Goal: Transaction & Acquisition: Download file/media

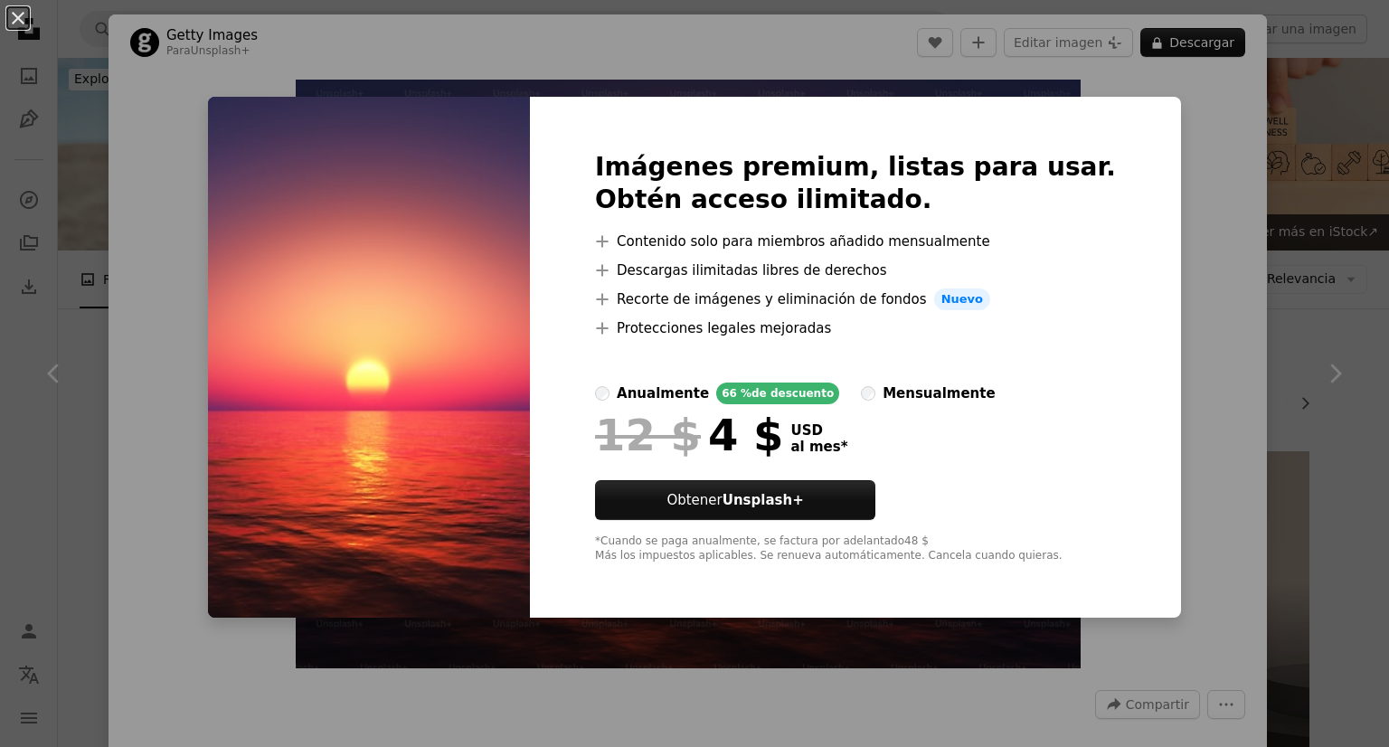
scroll to position [369, 0]
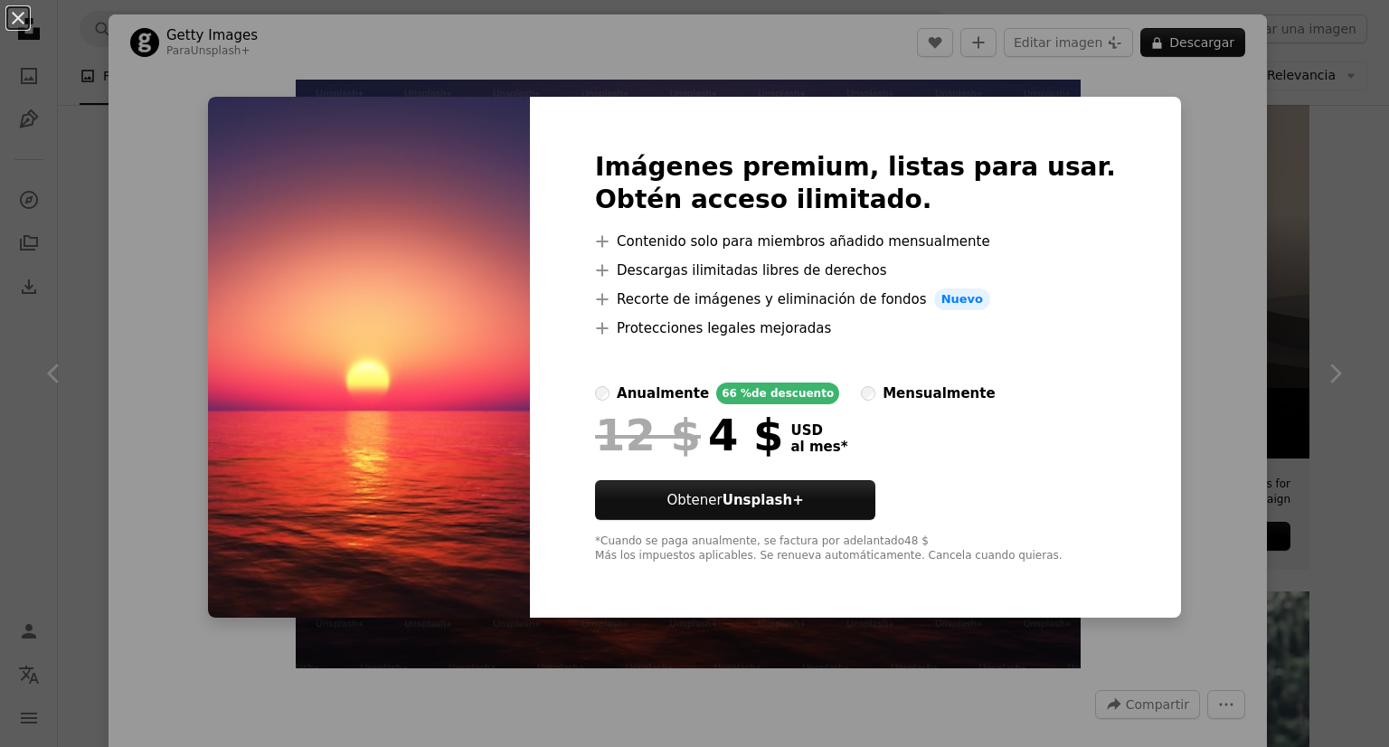
click at [417, 251] on img at bounding box center [369, 357] width 322 height 521
click at [299, 297] on img at bounding box center [369, 357] width 322 height 521
click at [14, 10] on button "An X shape" at bounding box center [18, 18] width 22 height 22
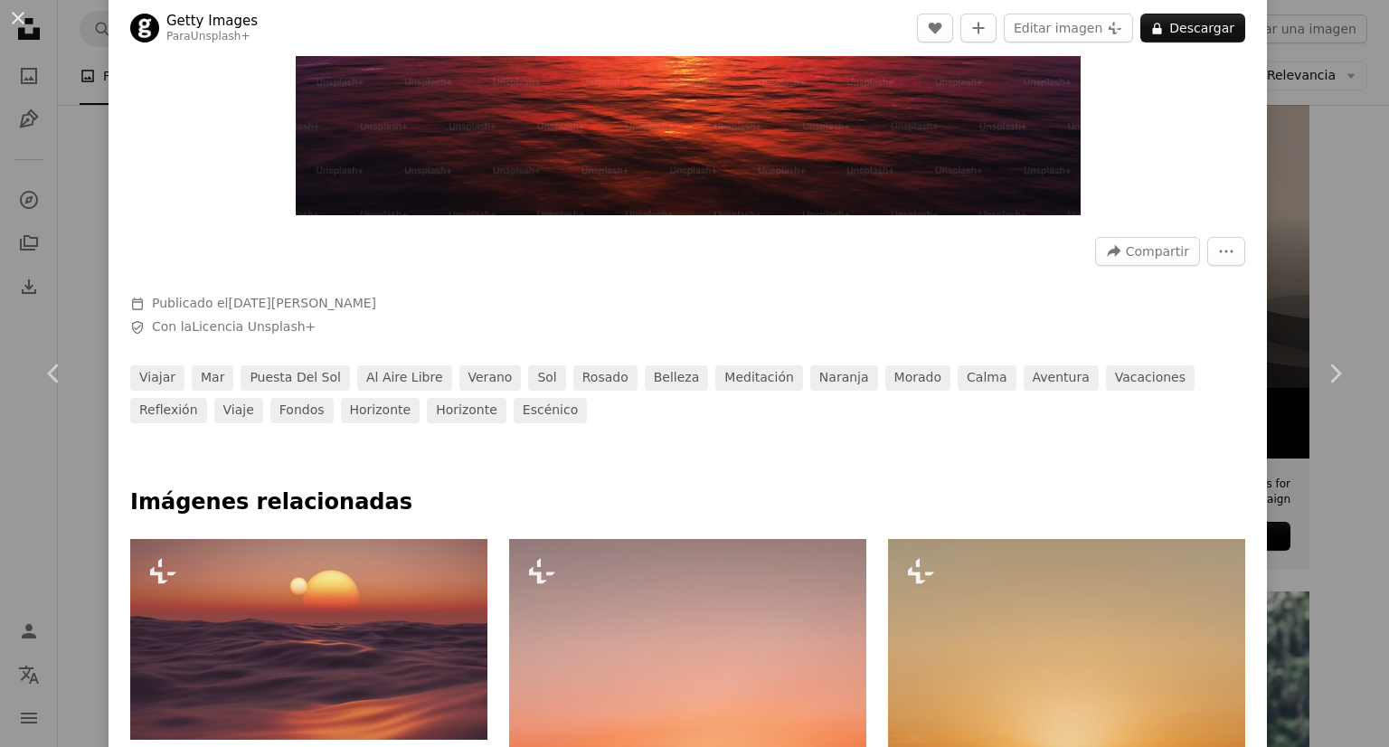
scroll to position [448, 0]
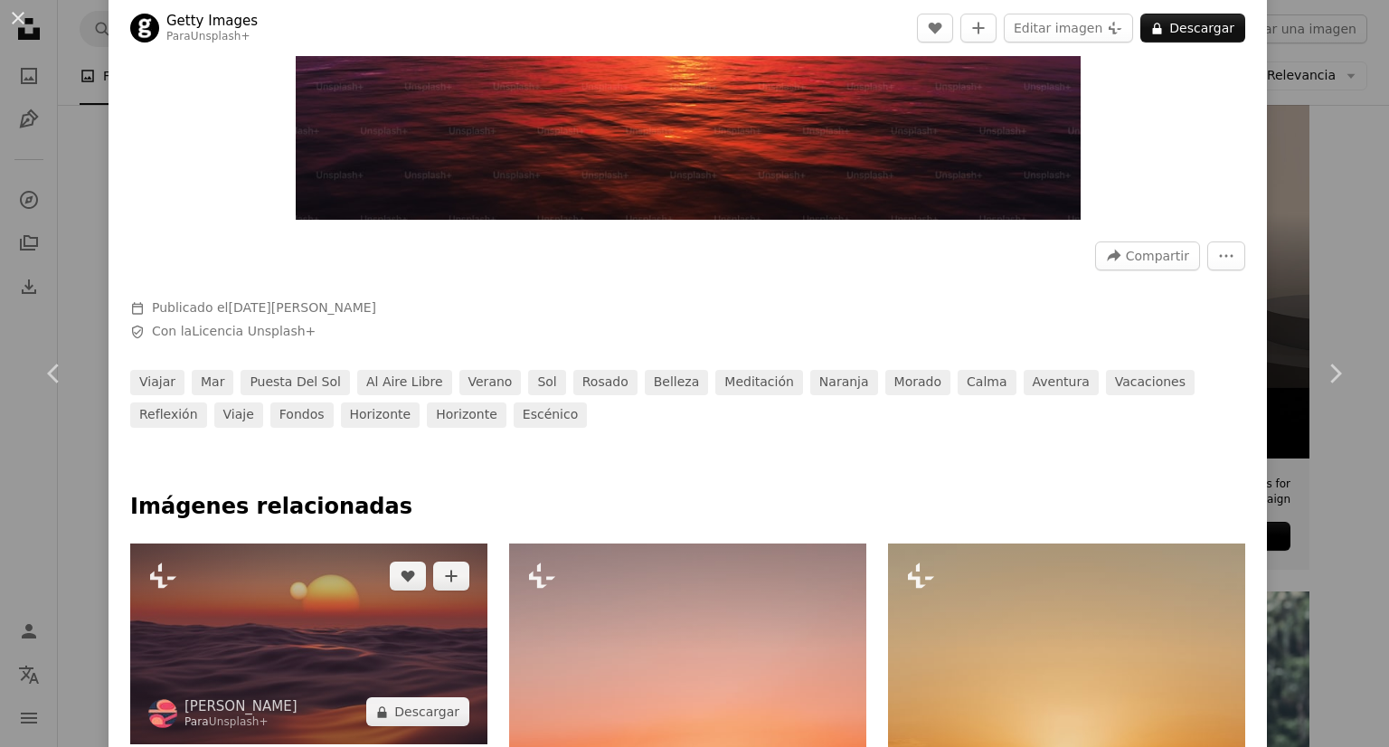
click at [325, 608] on img at bounding box center [308, 643] width 357 height 201
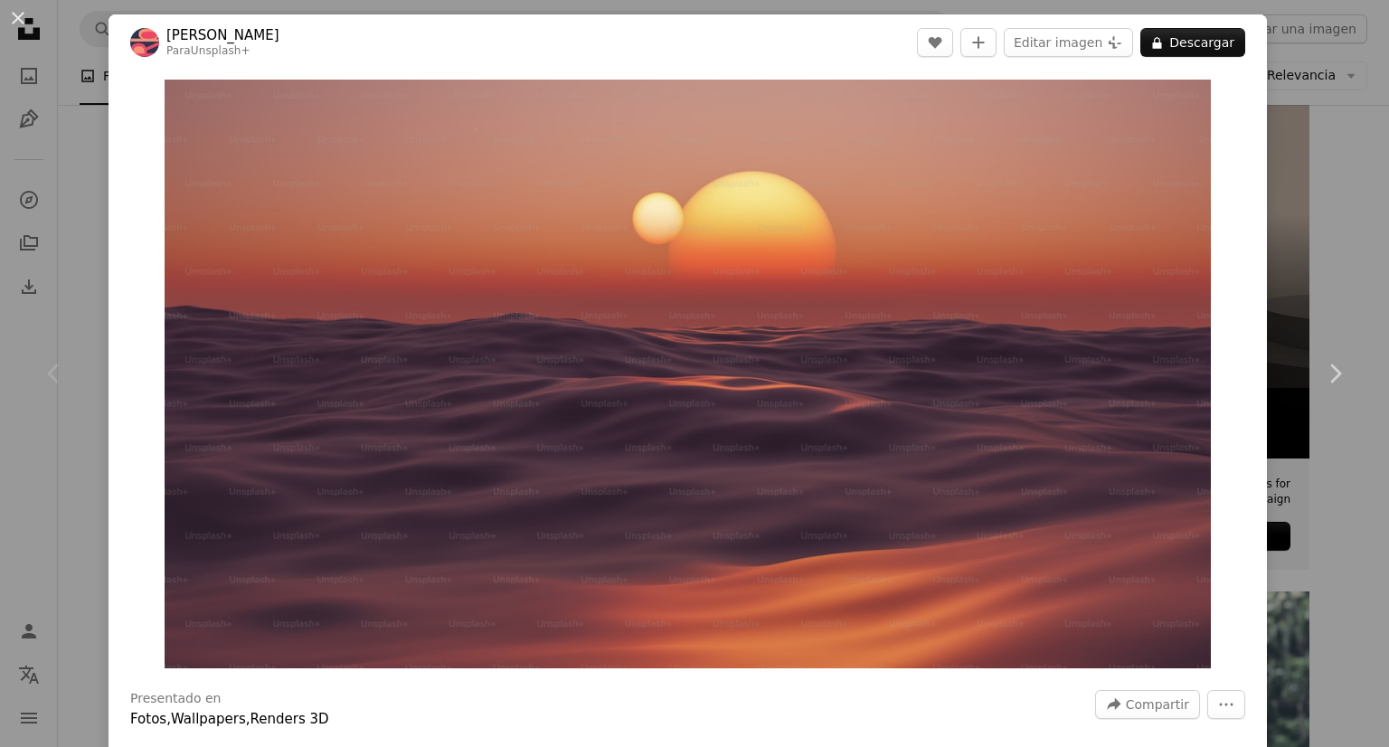
click at [1305, 49] on div "An X shape Chevron left Chevron right [PERSON_NAME] Para Unsplash+ A heart A pl…" at bounding box center [694, 373] width 1389 height 747
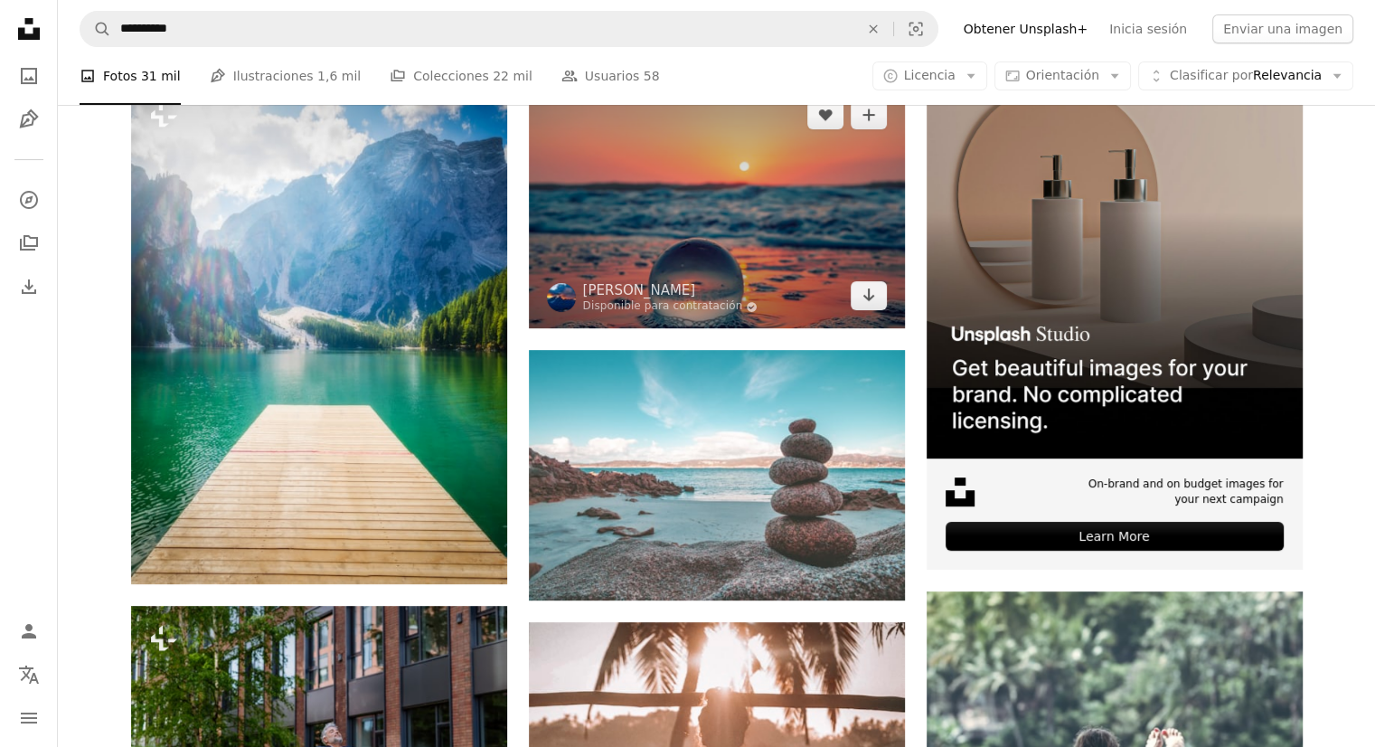
click at [745, 287] on img at bounding box center [717, 205] width 376 height 246
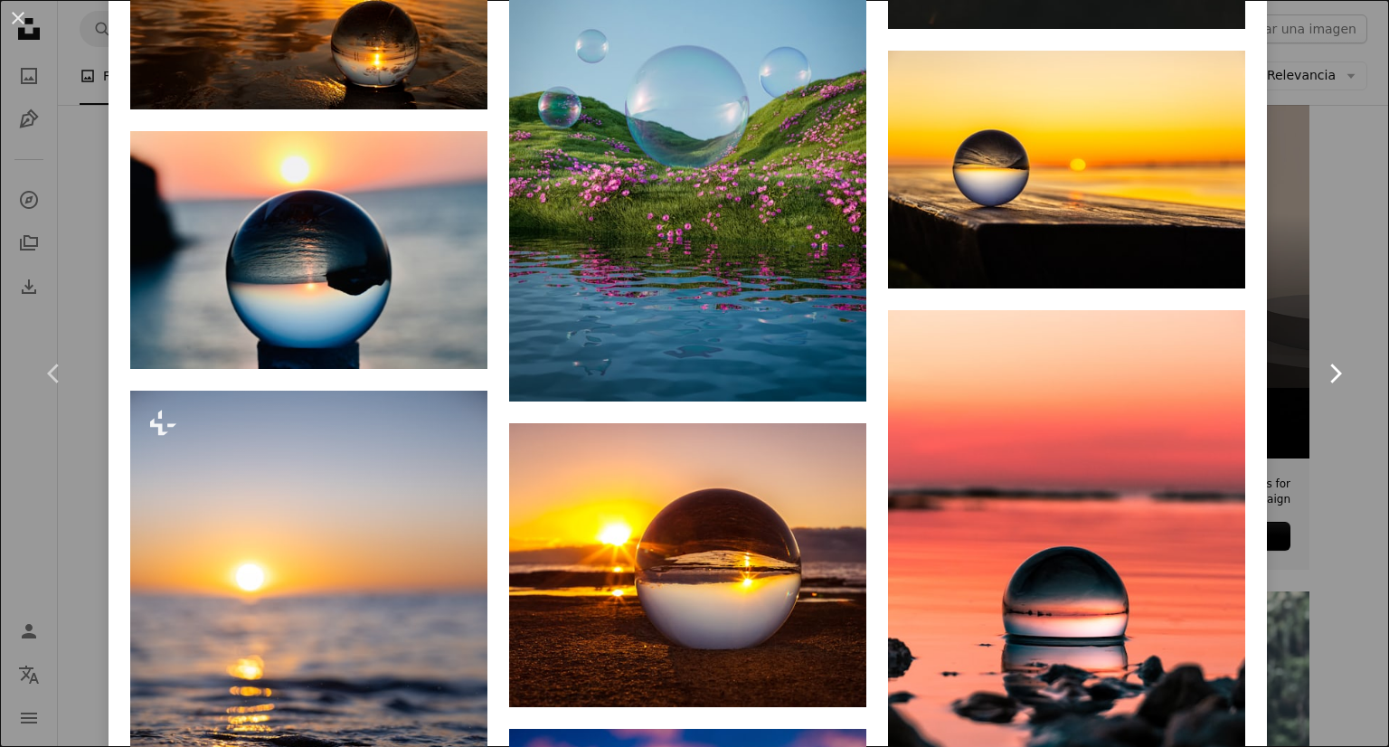
scroll to position [2206, 0]
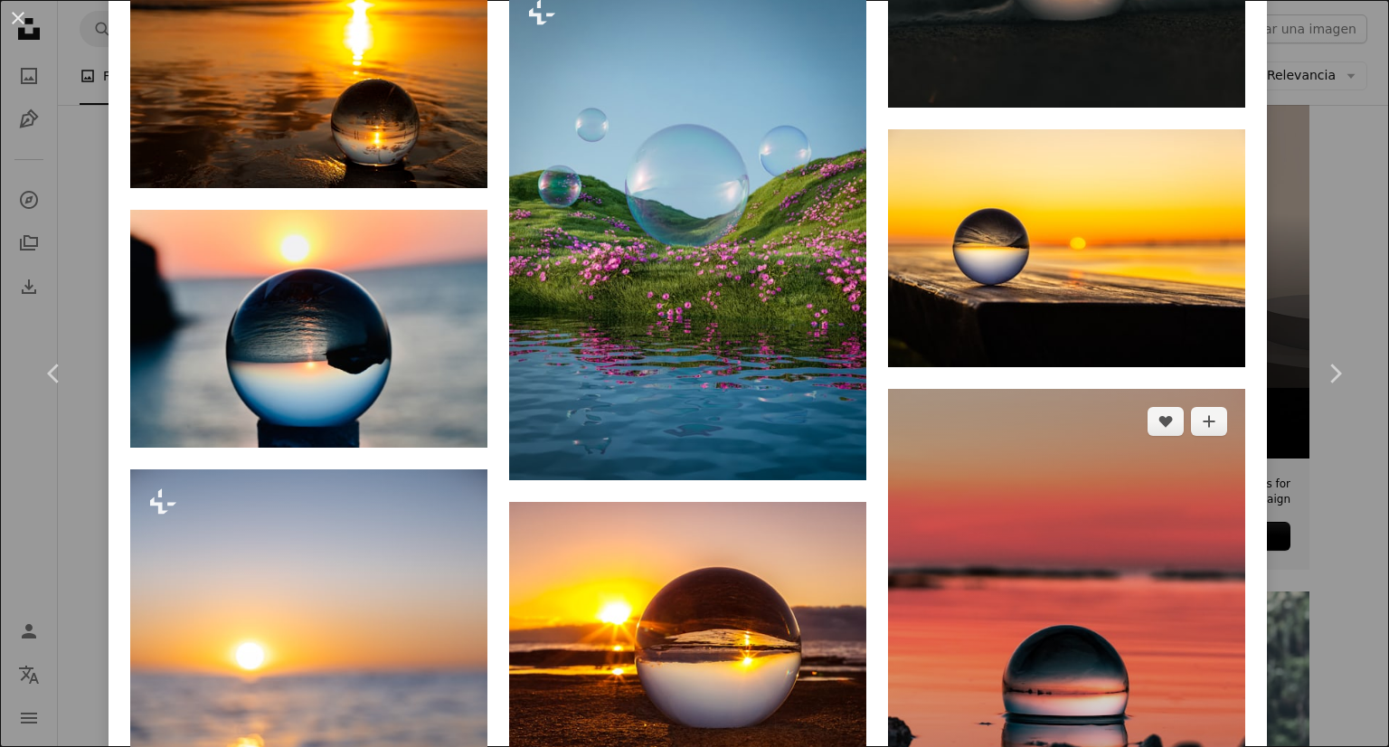
click at [1089, 477] on img at bounding box center [1066, 627] width 357 height 476
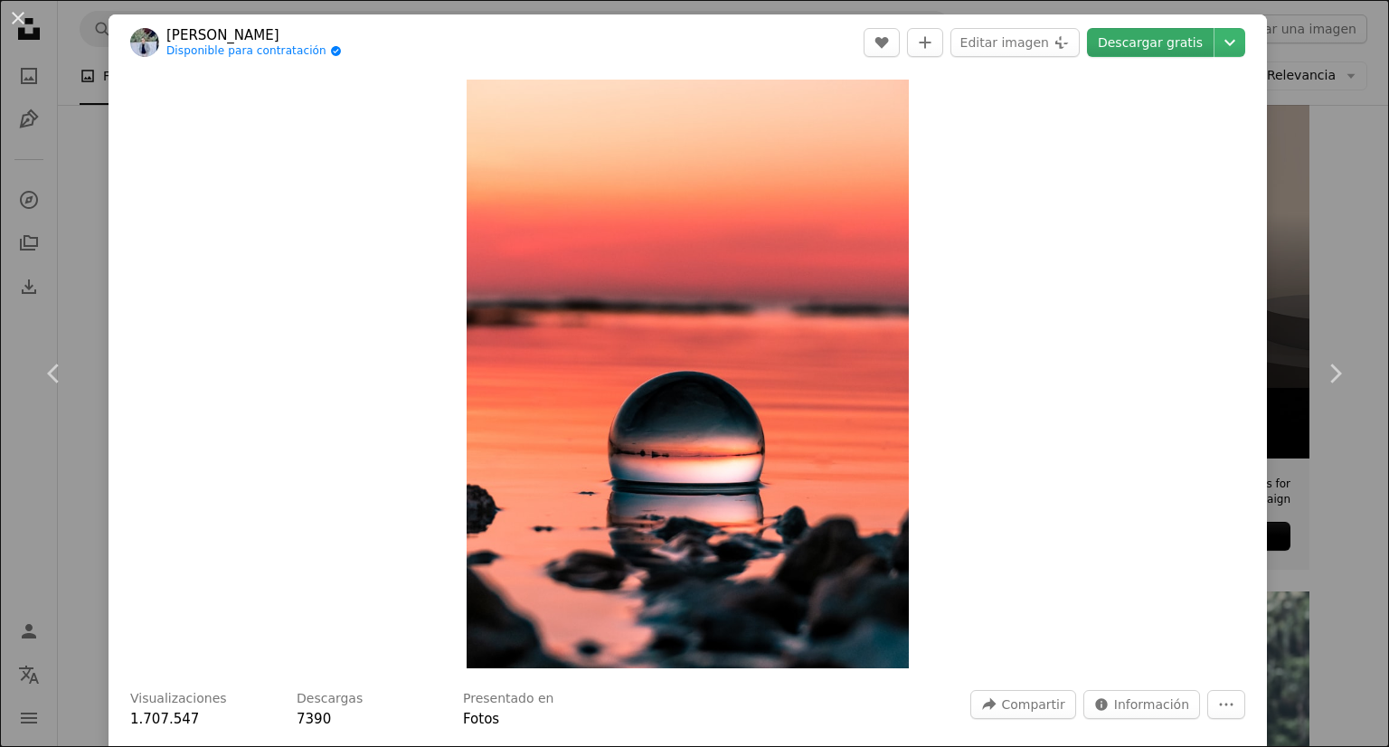
click at [1164, 41] on link "Descargar gratis" at bounding box center [1150, 42] width 127 height 29
